Goal: Task Accomplishment & Management: Manage account settings

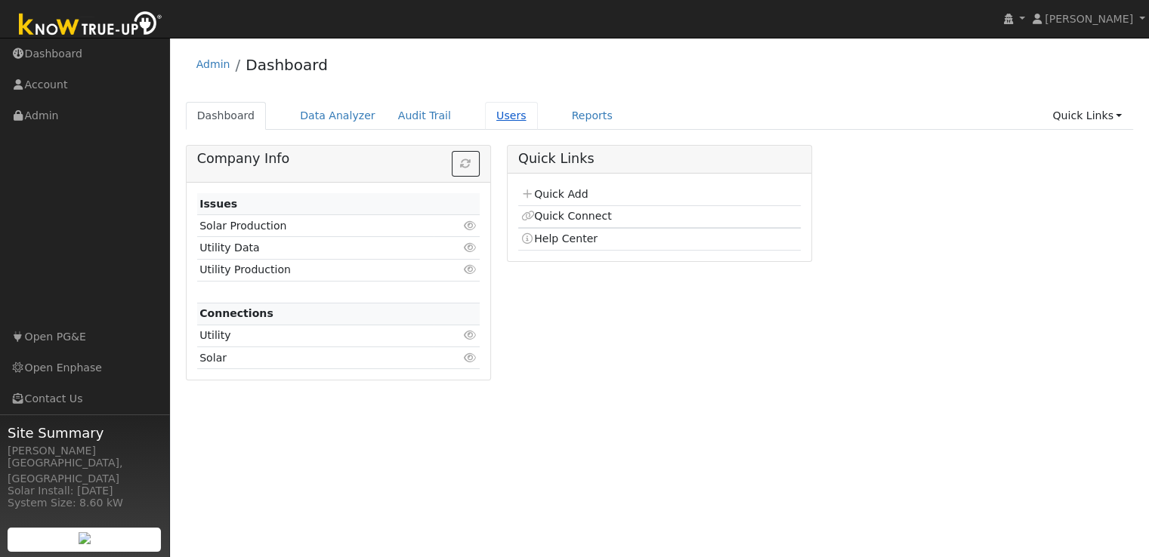
click at [485, 118] on link "Users" at bounding box center [511, 116] width 53 height 28
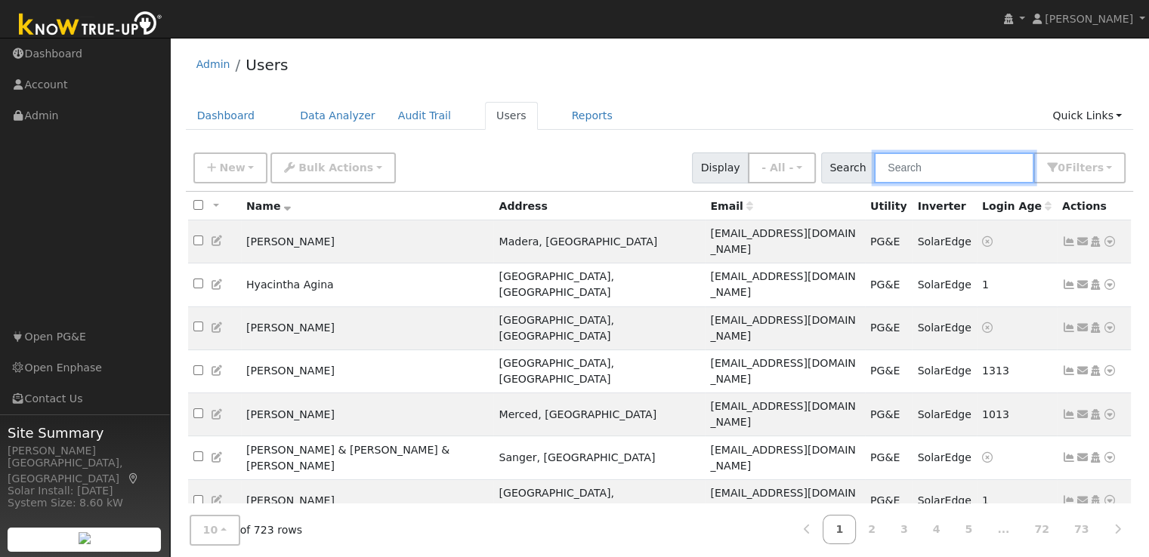
click at [914, 167] on input "text" at bounding box center [954, 168] width 160 height 31
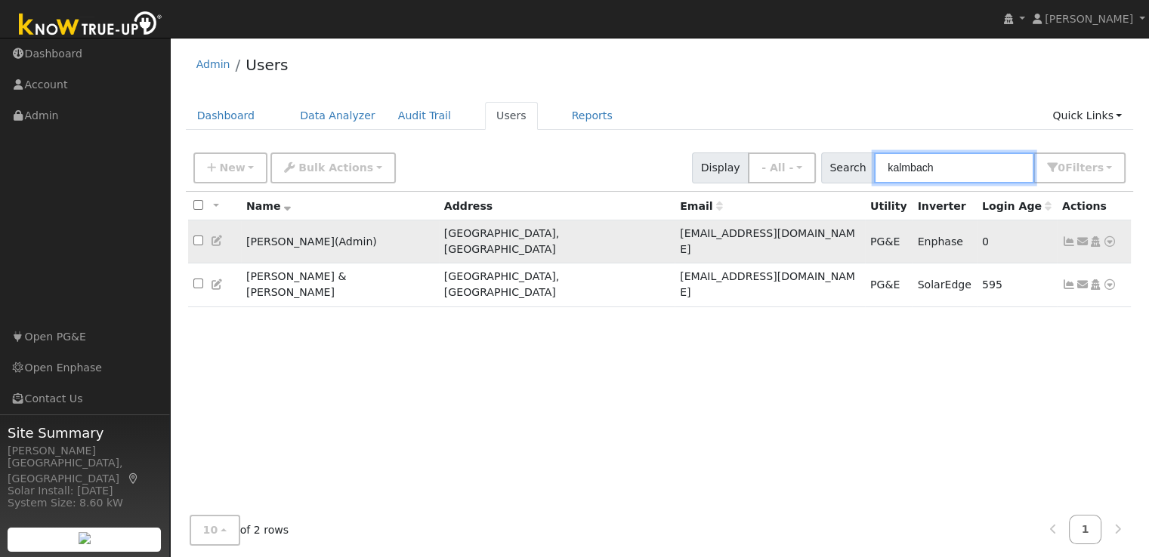
type input "kalmbach"
click at [1066, 236] on icon at bounding box center [1069, 241] width 14 height 11
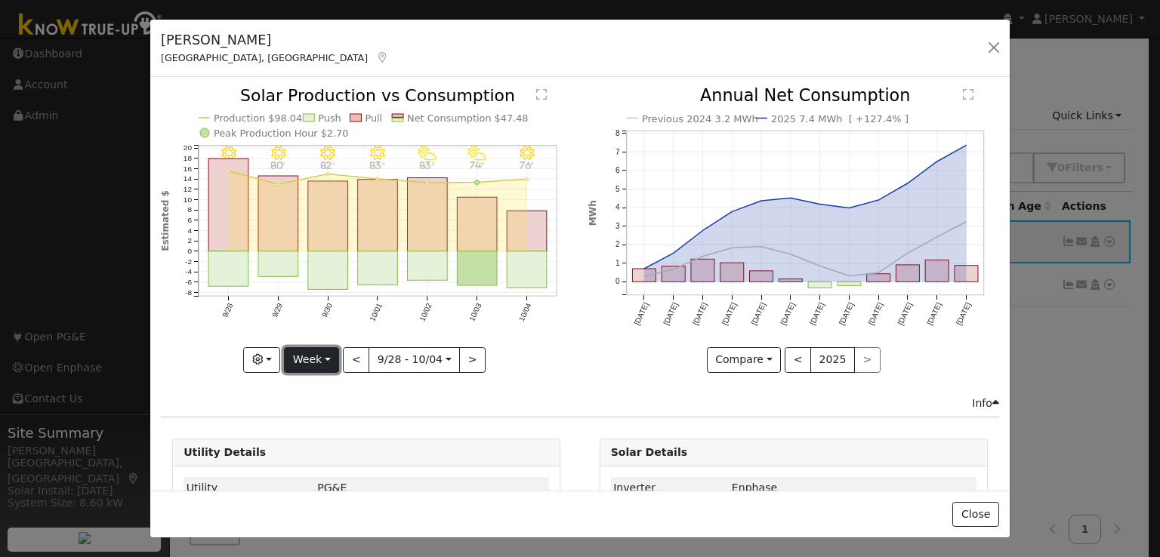
click at [311, 353] on button "Week" at bounding box center [311, 360] width 55 height 26
click at [312, 443] on link "Year" at bounding box center [337, 453] width 105 height 21
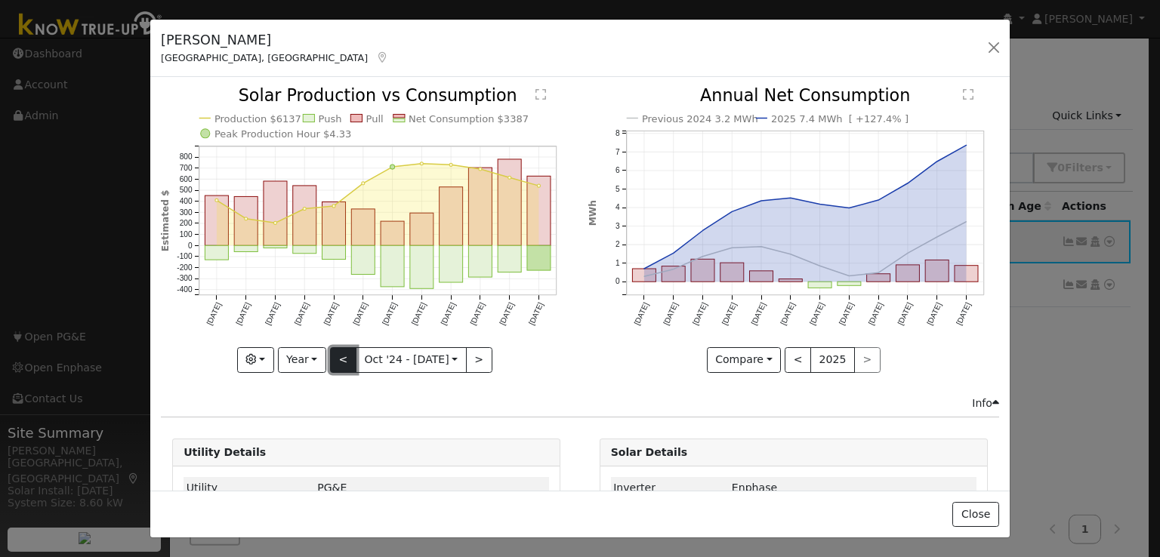
click at [341, 356] on button "<" at bounding box center [343, 360] width 26 height 26
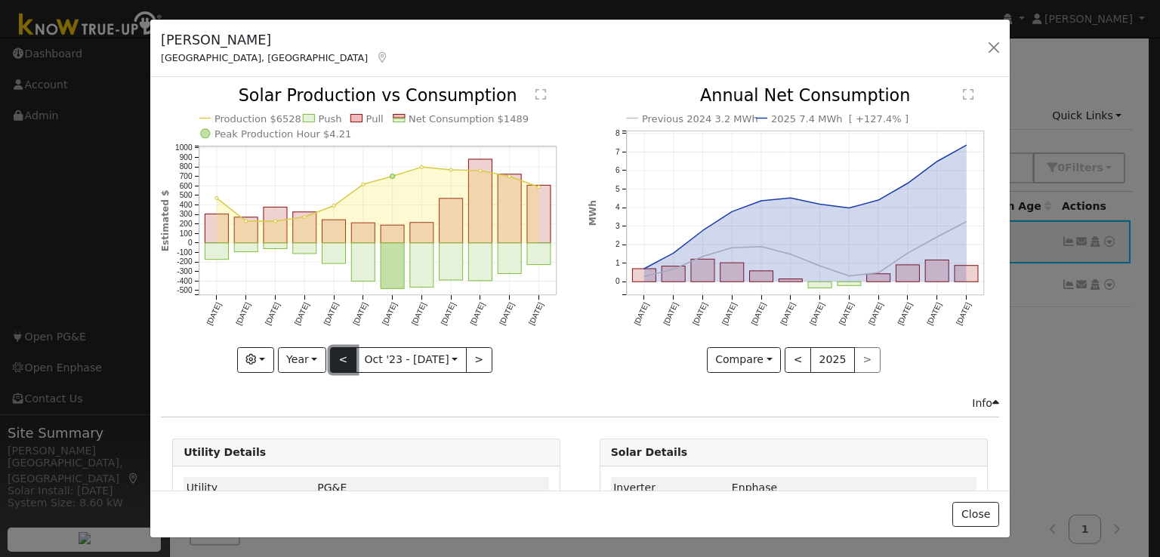
click at [341, 356] on button "<" at bounding box center [343, 360] width 26 height 26
type input "2022-10-01"
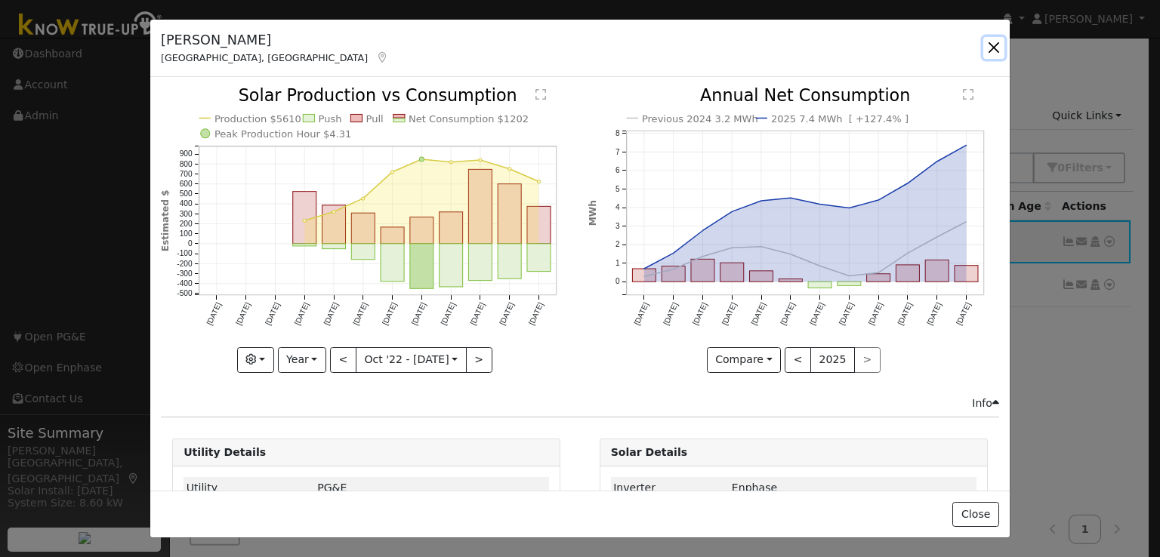
click at [991, 46] on button "button" at bounding box center [993, 47] width 21 height 21
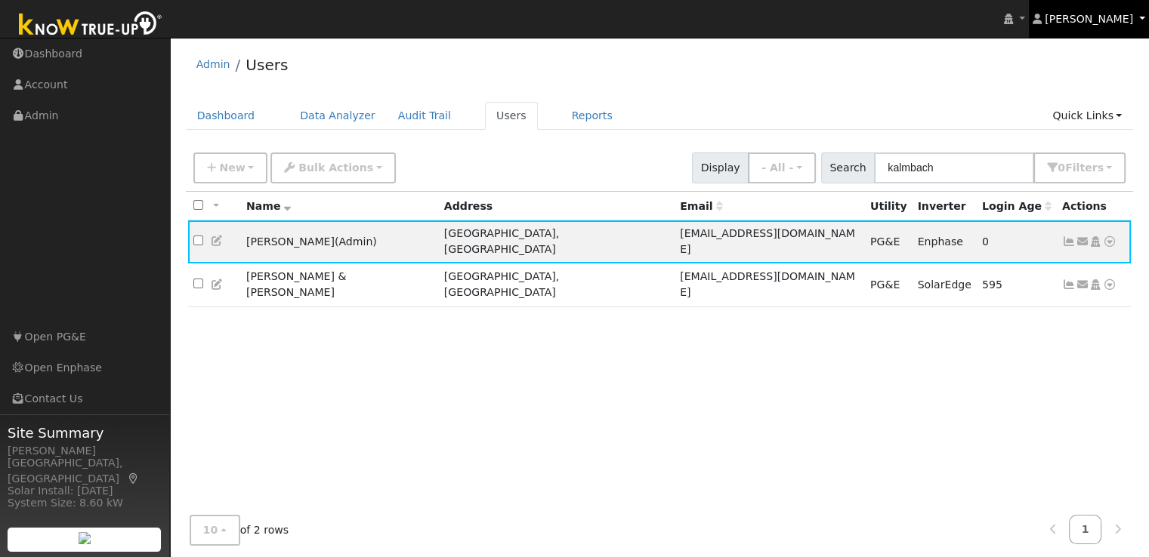
click at [1102, 10] on link "[PERSON_NAME]" at bounding box center [1088, 19] width 121 height 38
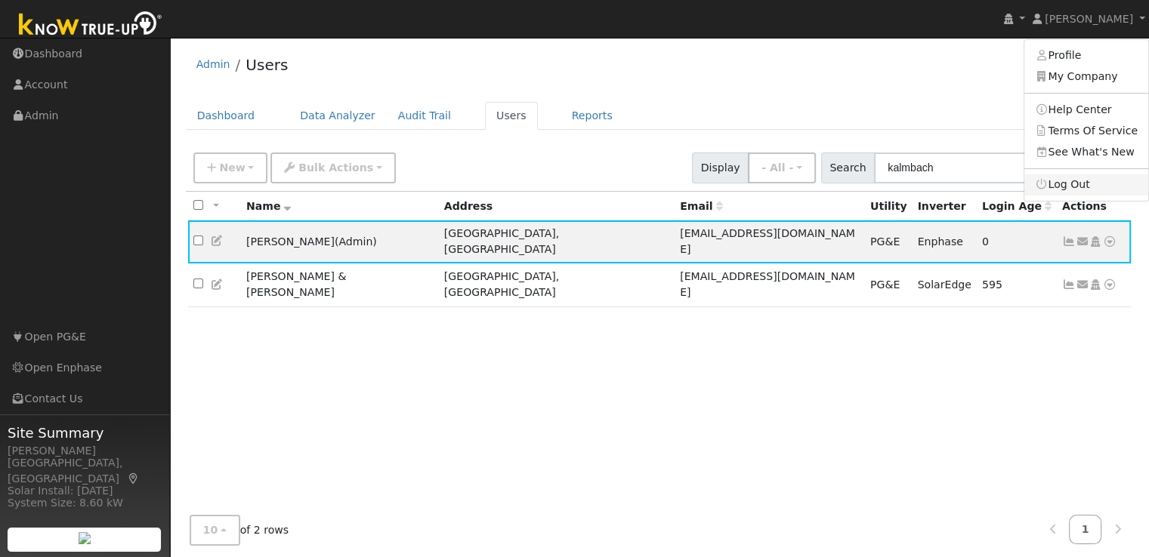
click at [1069, 183] on link "Log Out" at bounding box center [1086, 184] width 124 height 21
